Goal: Task Accomplishment & Management: Use online tool/utility

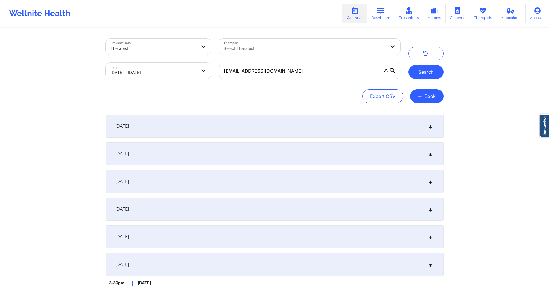
click at [424, 72] on button "Search" at bounding box center [425, 72] width 35 height 14
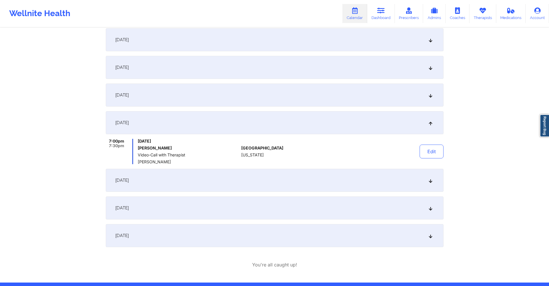
scroll to position [162, 0]
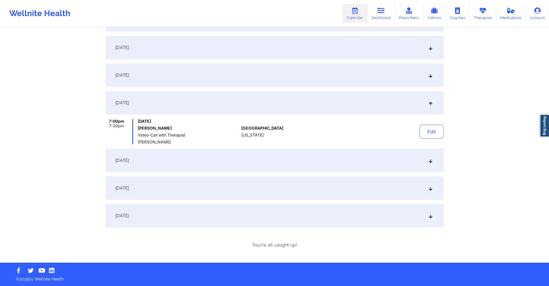
click at [215, 49] on div "[DATE]" at bounding box center [275, 47] width 338 height 23
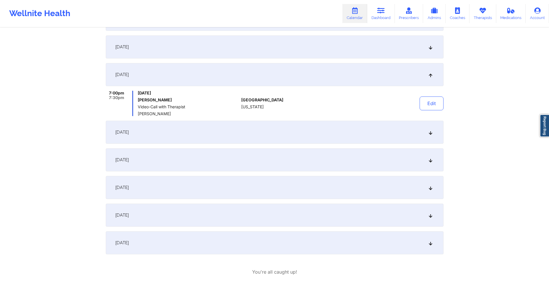
scroll to position [104, 0]
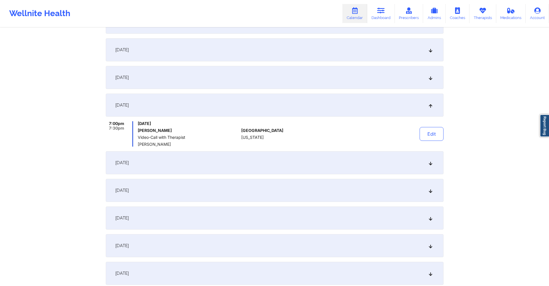
click at [249, 80] on div "[DATE]" at bounding box center [275, 77] width 338 height 23
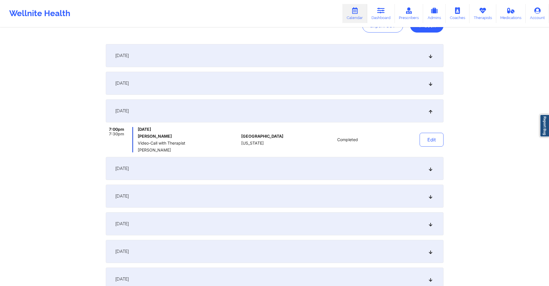
scroll to position [0, 0]
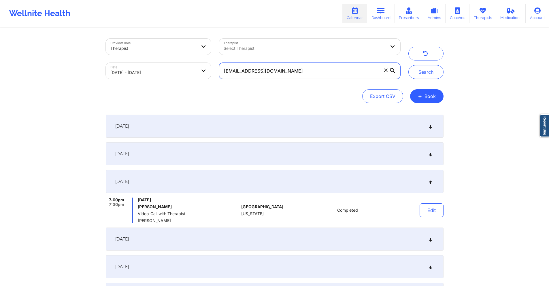
click at [297, 72] on input "[EMAIL_ADDRESS][DOMAIN_NAME]" at bounding box center [309, 71] width 181 height 16
paste input "nreinhardt11"
click at [415, 75] on button "Search" at bounding box center [425, 72] width 35 height 14
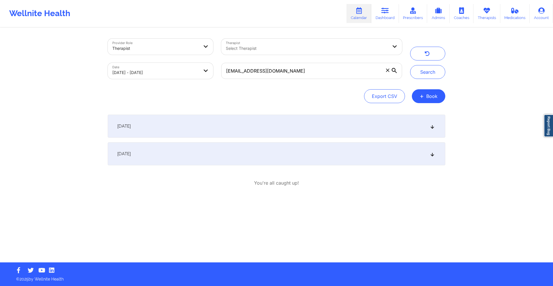
click at [260, 160] on div "[DATE]" at bounding box center [277, 153] width 338 height 23
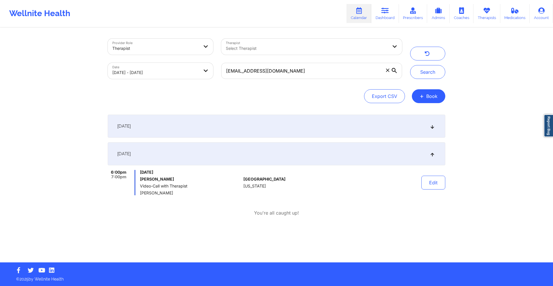
click at [256, 133] on div "[DATE]" at bounding box center [277, 126] width 338 height 23
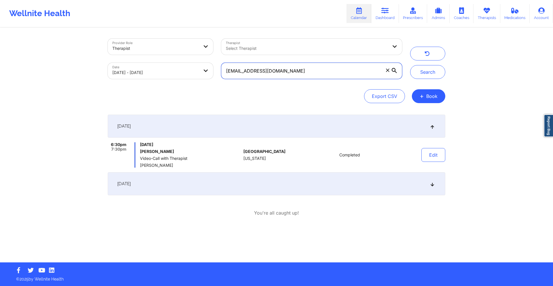
click at [301, 75] on input "[EMAIL_ADDRESS][DOMAIN_NAME]" at bounding box center [311, 71] width 181 height 16
paste input "[EMAIL_ADDRESS]"
click at [420, 68] on button "Search" at bounding box center [427, 72] width 35 height 14
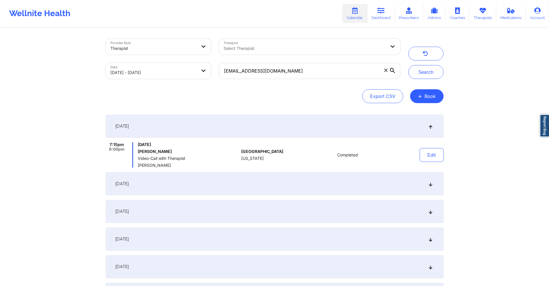
click at [229, 209] on div "[DATE]" at bounding box center [275, 211] width 338 height 23
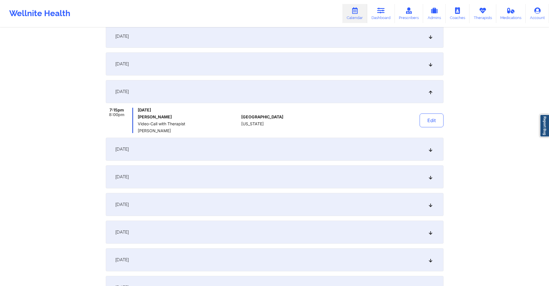
scroll to position [115, 0]
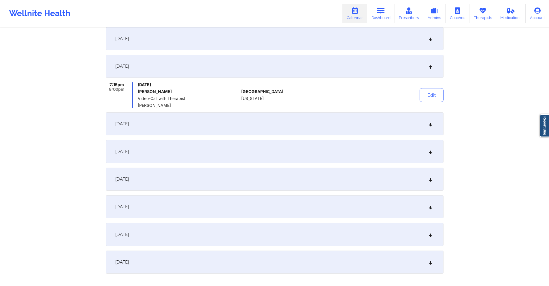
click at [244, 119] on div "[DATE]" at bounding box center [275, 123] width 338 height 23
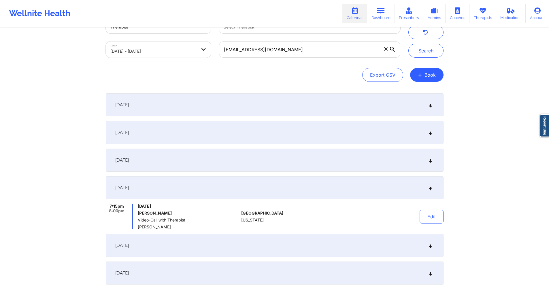
scroll to position [0, 0]
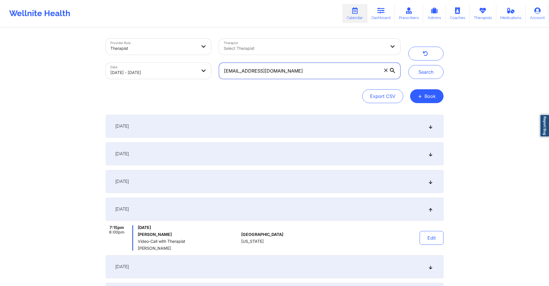
click at [307, 68] on input "[EMAIL_ADDRESS][DOMAIN_NAME]" at bounding box center [309, 71] width 181 height 16
paste input ""Lore 2518-25-91 ipsumdo Sitame Conse: Adi elitsed DO?— eiu Temporin utla: ET D…"
paste input "[EMAIL_ADDRESS]"
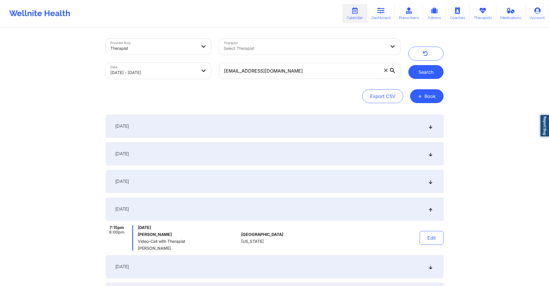
click at [422, 74] on button "Search" at bounding box center [425, 72] width 35 height 14
click at [436, 75] on button "Search" at bounding box center [425, 72] width 35 height 14
click at [292, 71] on input "[EMAIL_ADDRESS][DOMAIN_NAME]" at bounding box center [309, 71] width 181 height 16
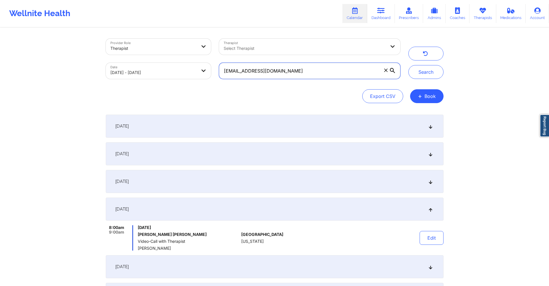
paste input "b.[PERSON_NAME].[PERSON_NAME]"
click at [420, 72] on button "Search" at bounding box center [425, 72] width 35 height 14
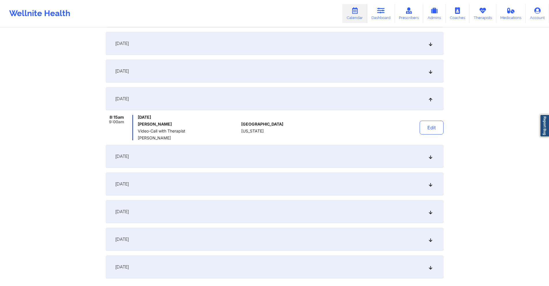
scroll to position [115, 0]
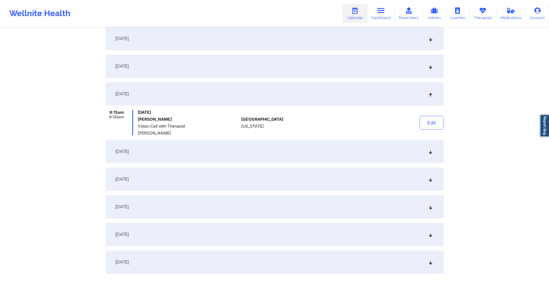
click at [247, 63] on div "[DATE]" at bounding box center [275, 66] width 338 height 23
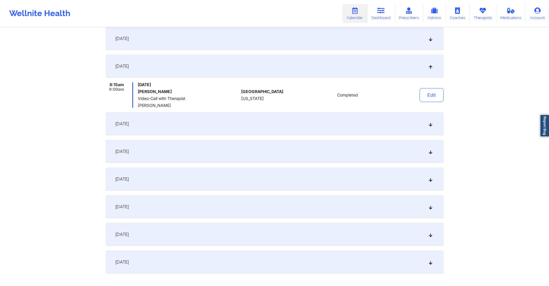
click at [250, 119] on div "[DATE]" at bounding box center [275, 123] width 338 height 23
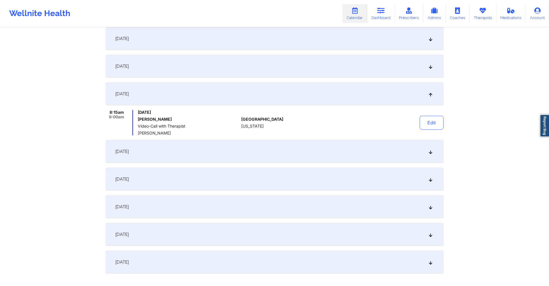
scroll to position [0, 0]
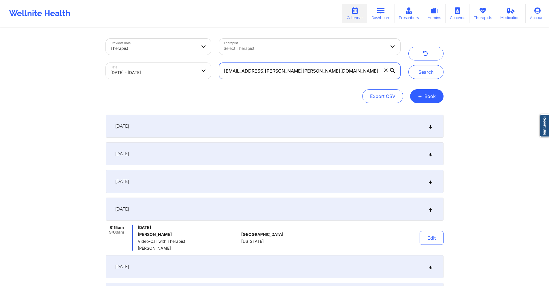
click at [327, 67] on input "[EMAIL_ADDRESS][PERSON_NAME][PERSON_NAME][DOMAIN_NAME]" at bounding box center [309, 71] width 181 height 16
paste input "ssaunders750"
click at [419, 73] on button "Search" at bounding box center [425, 72] width 35 height 14
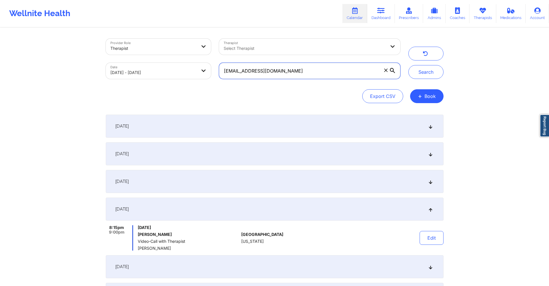
click at [297, 72] on input "[EMAIL_ADDRESS][DOMAIN_NAME]" at bounding box center [309, 71] width 181 height 16
paste input "adwaller84"
click at [421, 68] on button "Search" at bounding box center [425, 72] width 35 height 14
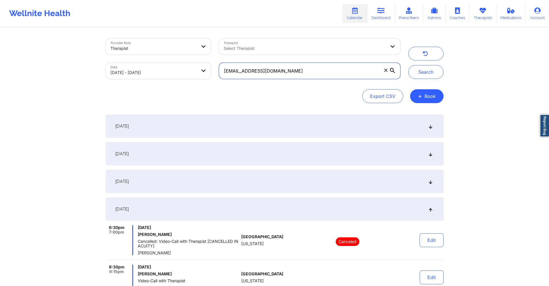
click at [284, 75] on input "[EMAIL_ADDRESS][DOMAIN_NAME]" at bounding box center [309, 71] width 181 height 16
paste input "mattcoaudiovideo"
click at [421, 74] on button "Search" at bounding box center [425, 72] width 35 height 14
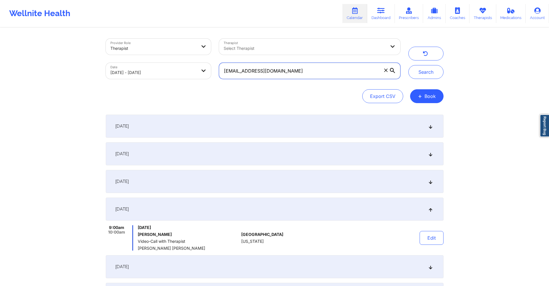
click at [299, 73] on input "[EMAIL_ADDRESS][DOMAIN_NAME]" at bounding box center [309, 71] width 181 height 16
paste input "[PERSON_NAME].[PERSON_NAME].[PERSON_NAME]"
click at [414, 70] on button "Search" at bounding box center [425, 72] width 35 height 14
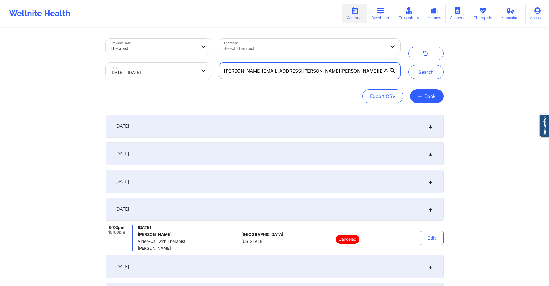
click at [335, 71] on input "[PERSON_NAME][EMAIL_ADDRESS][PERSON_NAME][PERSON_NAME][DOMAIN_NAME]" at bounding box center [309, 71] width 181 height 16
paste input "[EMAIL_ADDRESS]"
click at [421, 73] on button "Search" at bounding box center [425, 72] width 35 height 14
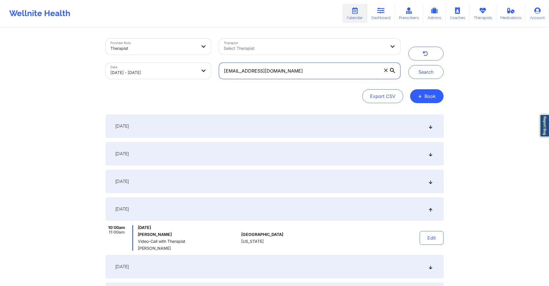
click at [281, 68] on input "[EMAIL_ADDRESS][DOMAIN_NAME]" at bounding box center [309, 71] width 181 height 16
paste input "[EMAIL_ADDRESS]"
click at [418, 71] on button "Search" at bounding box center [425, 72] width 35 height 14
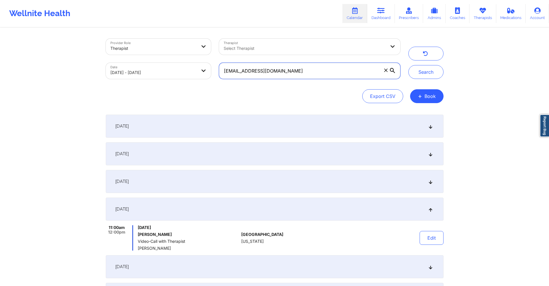
click at [288, 68] on input "[EMAIL_ADDRESS][DOMAIN_NAME]" at bounding box center [309, 71] width 181 height 16
click at [289, 67] on input "[EMAIL_ADDRESS][DOMAIN_NAME]" at bounding box center [309, 71] width 181 height 16
paste input "heatherhall1207"
click at [421, 74] on button "Search" at bounding box center [425, 72] width 35 height 14
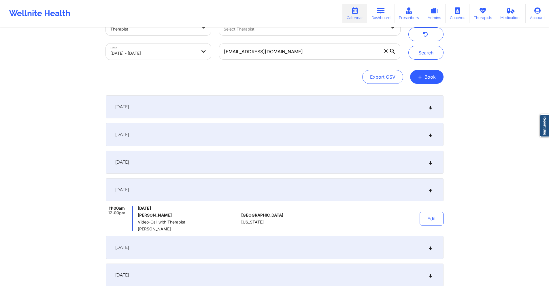
scroll to position [29, 0]
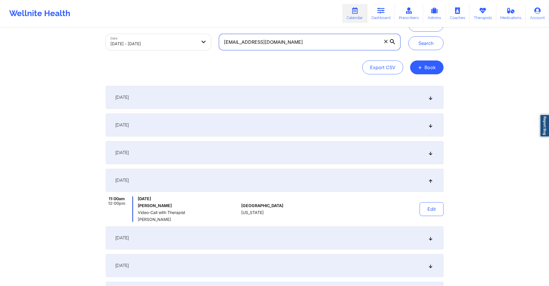
click at [304, 44] on input "[EMAIL_ADDRESS][DOMAIN_NAME]" at bounding box center [309, 42] width 181 height 16
paste input "amartinezcpa"
click at [429, 44] on button "Search" at bounding box center [425, 43] width 35 height 14
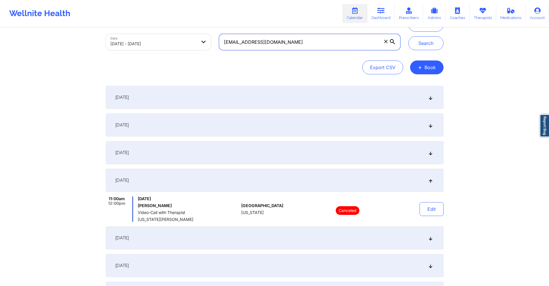
click at [298, 43] on input "[EMAIL_ADDRESS][DOMAIN_NAME]" at bounding box center [309, 42] width 181 height 16
paste input "jordanwilkerson122"
click at [430, 41] on button "Search" at bounding box center [425, 43] width 35 height 14
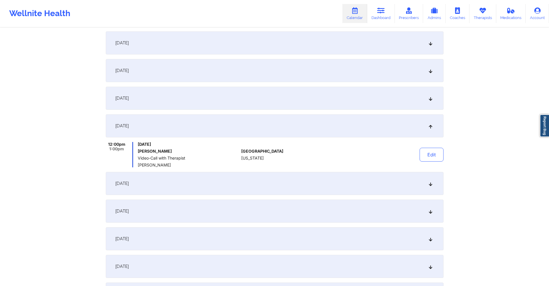
scroll to position [86, 0]
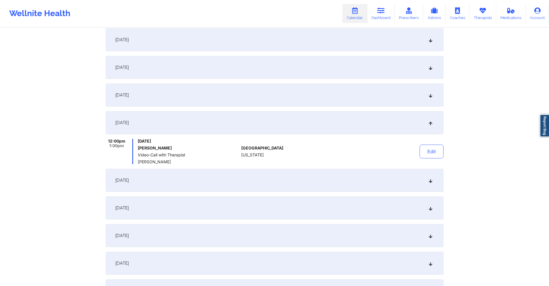
click at [260, 229] on div "[DATE]" at bounding box center [275, 235] width 338 height 23
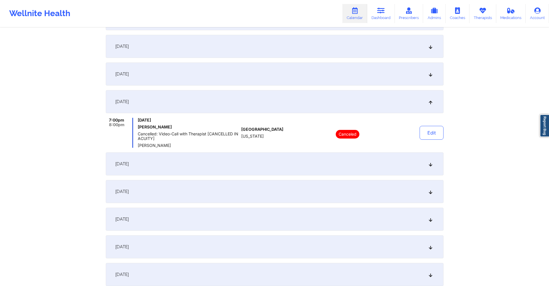
scroll to position [202, 0]
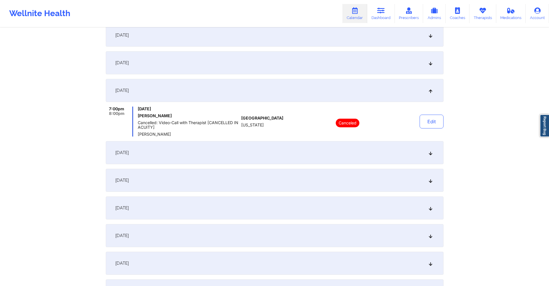
click at [264, 151] on div "[DATE]" at bounding box center [275, 152] width 338 height 23
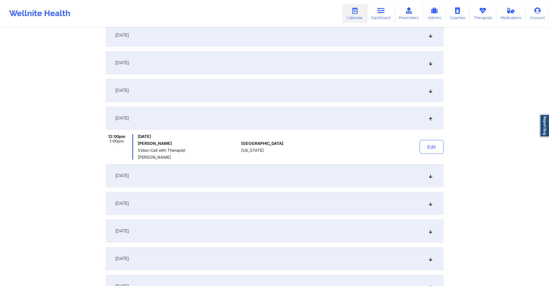
click at [240, 88] on div "[DATE]" at bounding box center [275, 90] width 338 height 23
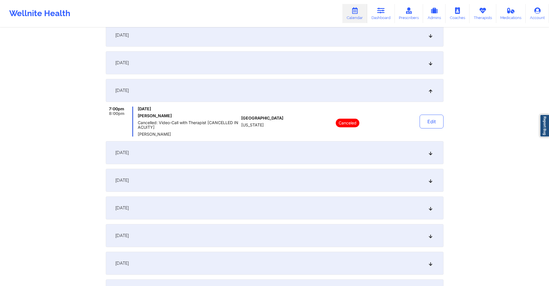
click at [247, 62] on div "[DATE]" at bounding box center [275, 62] width 338 height 23
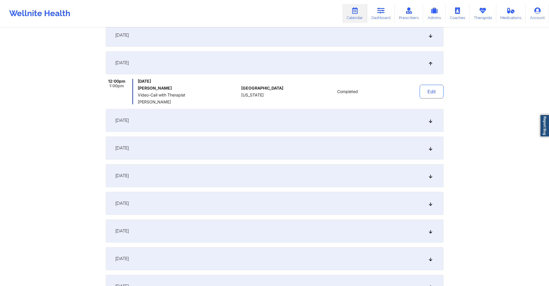
click at [239, 144] on div "[DATE]" at bounding box center [275, 148] width 338 height 23
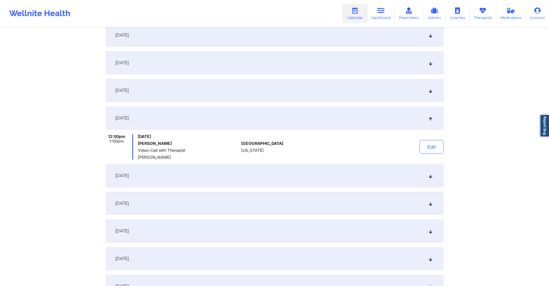
click at [235, 173] on div "[DATE]" at bounding box center [275, 175] width 338 height 23
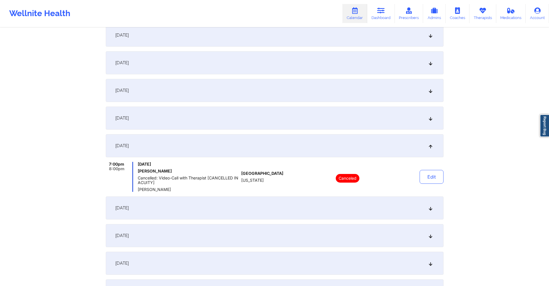
click at [222, 209] on div "[DATE]" at bounding box center [275, 208] width 338 height 23
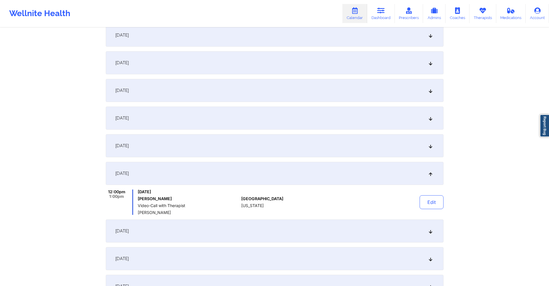
click at [209, 142] on div "[DATE]" at bounding box center [275, 145] width 338 height 23
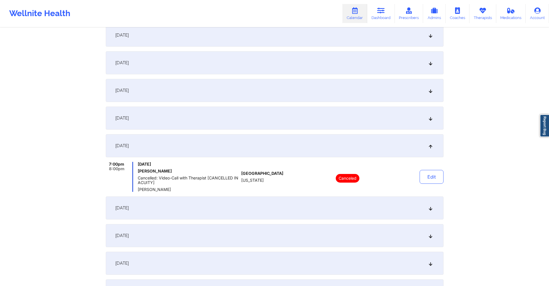
click at [211, 117] on div "[DATE]" at bounding box center [275, 118] width 338 height 23
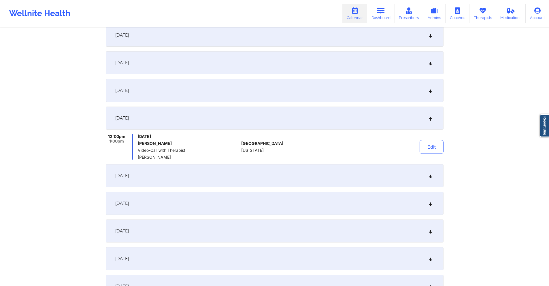
click at [211, 173] on div "[DATE]" at bounding box center [275, 175] width 338 height 23
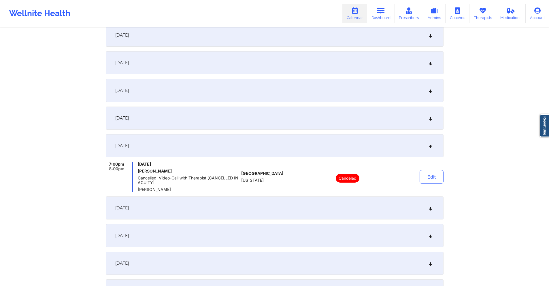
click at [170, 118] on div "[DATE]" at bounding box center [275, 118] width 338 height 23
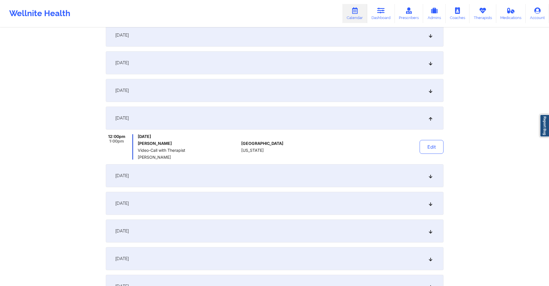
scroll to position [0, 0]
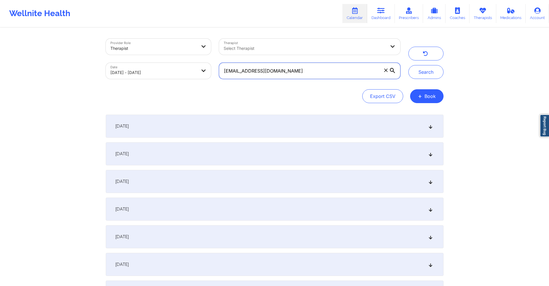
click at [322, 70] on input "[EMAIL_ADDRESS][DOMAIN_NAME]" at bounding box center [309, 71] width 181 height 16
paste input "[EMAIL_ADDRESS]"
click at [418, 76] on button "Search" at bounding box center [425, 72] width 35 height 14
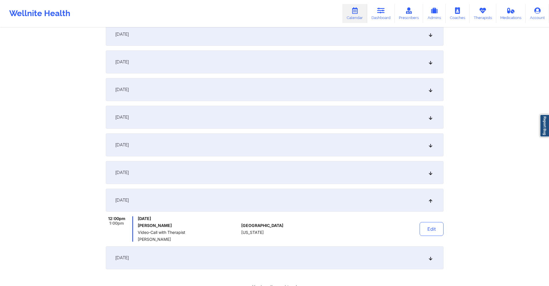
scroll to position [144, 0]
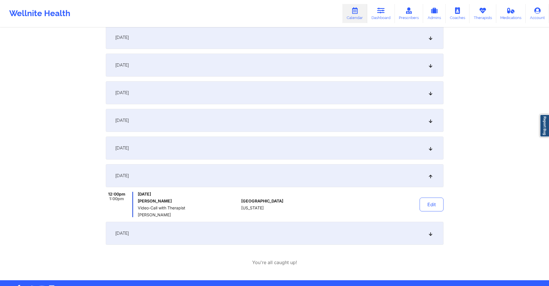
click at [235, 64] on div "[DATE]" at bounding box center [275, 65] width 338 height 23
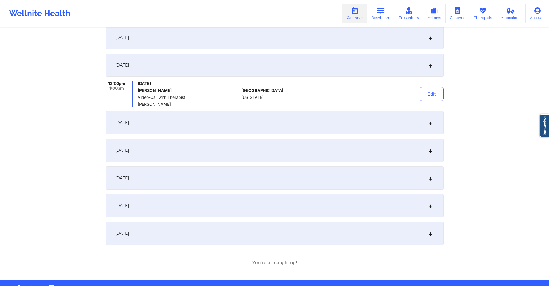
click at [240, 43] on div "[DATE]" at bounding box center [275, 37] width 338 height 23
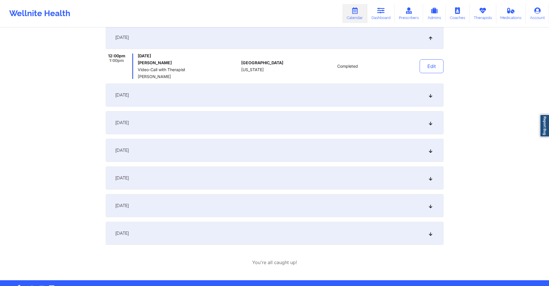
click at [244, 93] on div "[DATE]" at bounding box center [275, 95] width 338 height 23
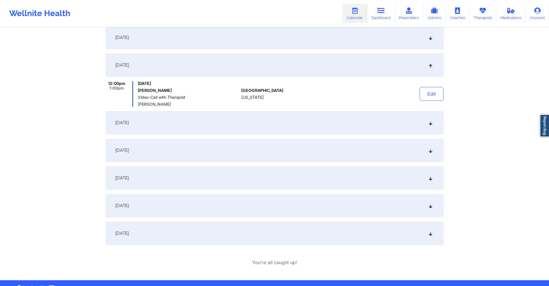
click at [229, 124] on div "[DATE]" at bounding box center [275, 122] width 338 height 23
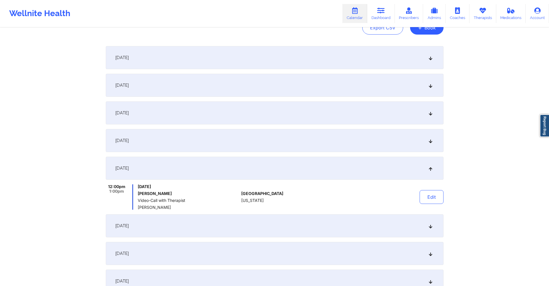
scroll to position [0, 0]
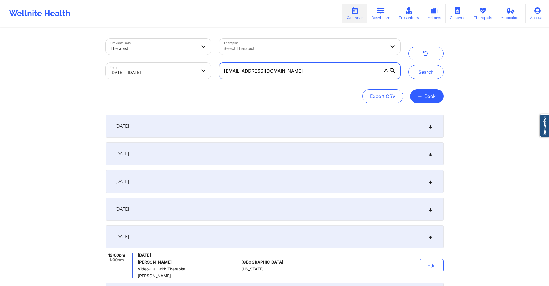
click at [341, 66] on input "[EMAIL_ADDRESS][DOMAIN_NAME]" at bounding box center [309, 71] width 181 height 16
paste input "[EMAIL_ADDRESS]"
click at [428, 72] on button "Search" at bounding box center [425, 72] width 35 height 14
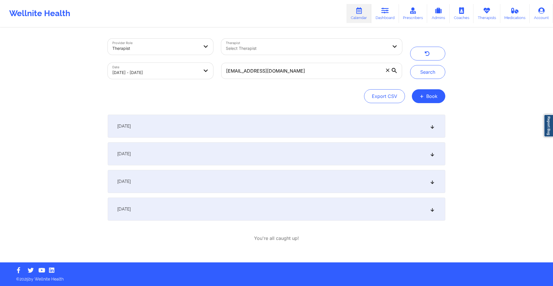
click at [300, 213] on div "[DATE]" at bounding box center [277, 209] width 338 height 23
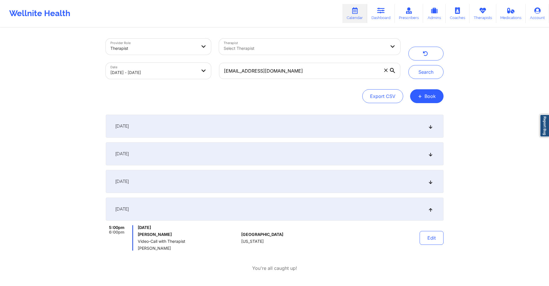
click at [282, 177] on div "[DATE]" at bounding box center [275, 181] width 338 height 23
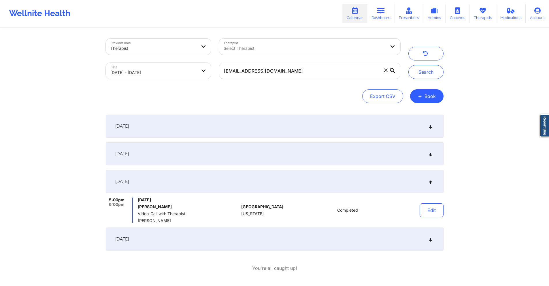
click at [274, 240] on div "[DATE]" at bounding box center [275, 239] width 338 height 23
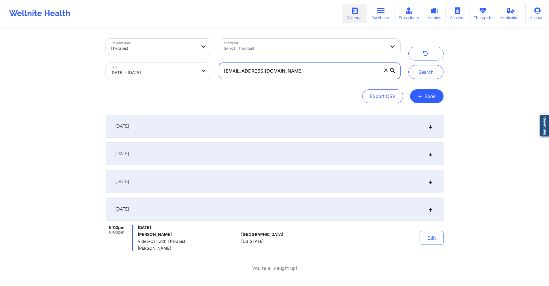
click at [279, 70] on input "[EMAIL_ADDRESS][DOMAIN_NAME]" at bounding box center [309, 71] width 181 height 16
paste input "xedwards6"
type input "[EMAIL_ADDRESS][DOMAIN_NAME]"
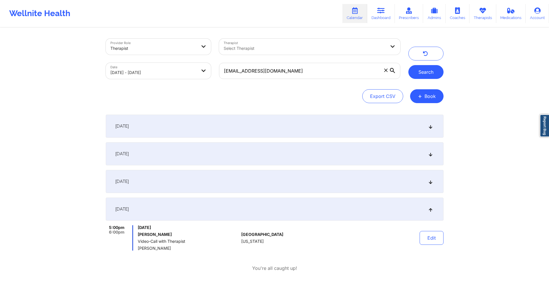
click at [416, 70] on button "Search" at bounding box center [425, 72] width 35 height 14
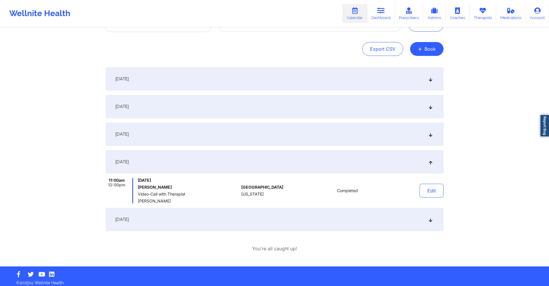
scroll to position [51, 0]
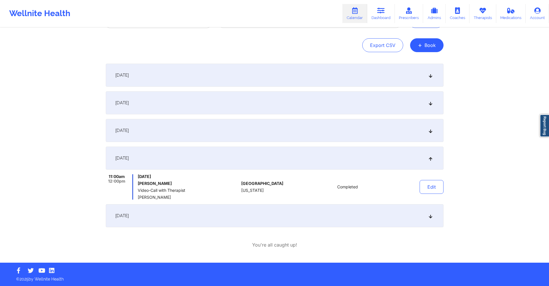
click at [226, 212] on div "[DATE]" at bounding box center [275, 215] width 338 height 23
